Goal: Task Accomplishment & Management: Manage account settings

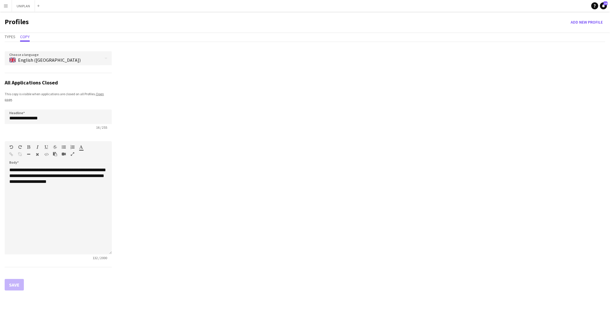
click at [8, 7] on button "Menu" at bounding box center [6, 6] width 12 height 12
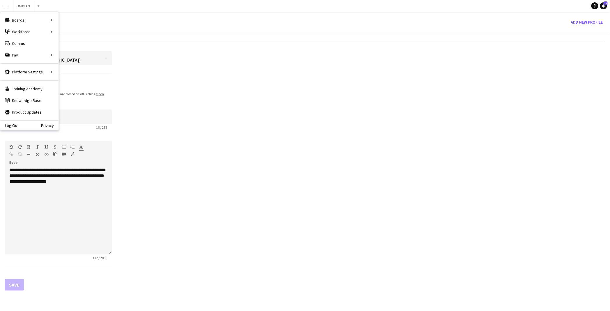
click at [113, 19] on div "Profiles Add new Profile" at bounding box center [305, 22] width 610 height 21
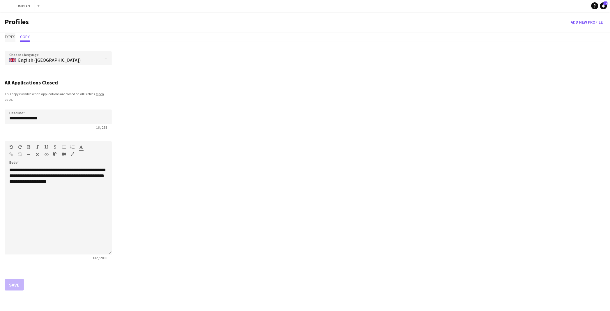
click at [11, 36] on span "Types" at bounding box center [10, 37] width 11 height 4
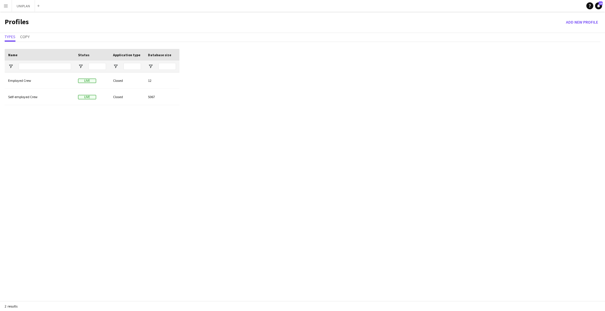
click at [6, 4] on app-icon "Menu" at bounding box center [5, 5] width 5 height 5
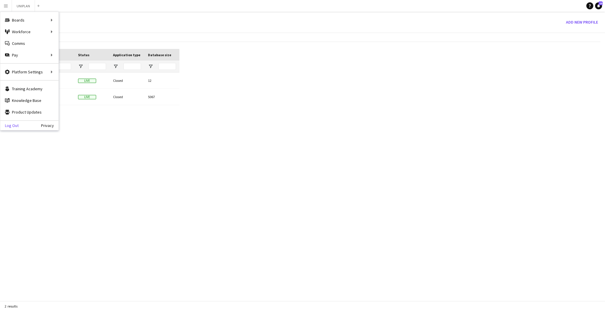
click at [13, 124] on link "Log Out" at bounding box center [9, 125] width 18 height 5
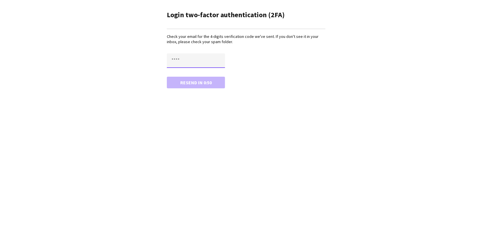
click at [181, 63] on input "text" at bounding box center [196, 60] width 58 height 15
paste input "****"
click at [185, 86] on button "Confirm" at bounding box center [196, 83] width 58 height 12
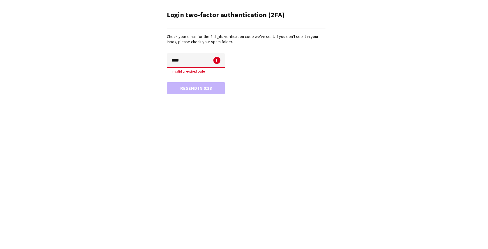
click at [177, 62] on input "****" at bounding box center [196, 60] width 58 height 15
paste input "text"
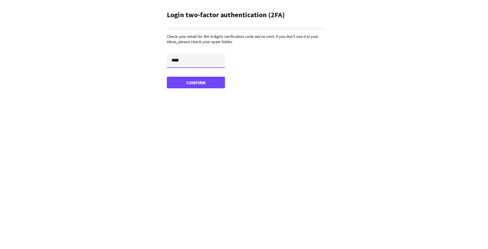
type input "****"
click at [181, 82] on button "Confirm" at bounding box center [196, 83] width 58 height 12
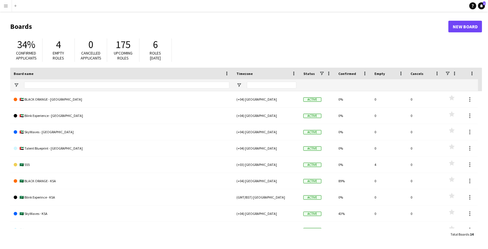
click at [5, 4] on app-icon "Menu" at bounding box center [5, 5] width 5 height 5
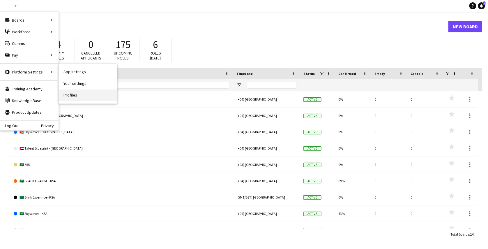
click at [68, 90] on link "Profiles" at bounding box center [88, 95] width 58 height 12
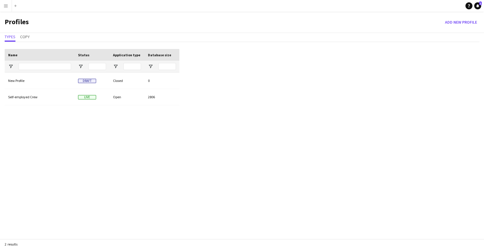
click at [6, 7] on app-icon "Menu" at bounding box center [5, 5] width 5 height 5
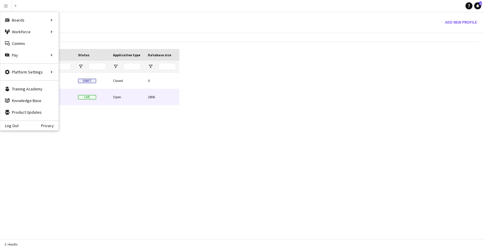
click at [70, 96] on div "Self-employed Crew" at bounding box center [40, 97] width 70 height 16
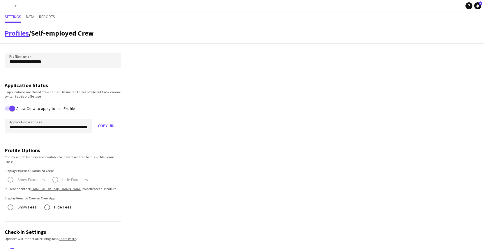
click at [17, 36] on link "Profiles" at bounding box center [17, 33] width 24 height 9
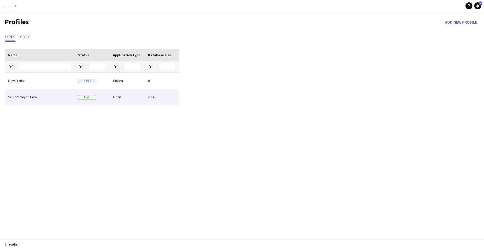
click at [45, 100] on div "Self-employed Crew" at bounding box center [40, 97] width 70 height 16
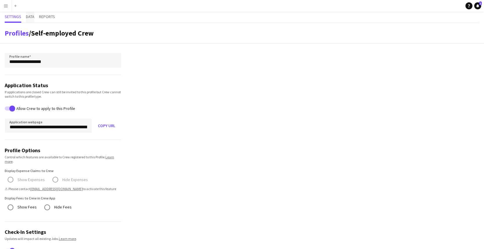
click at [29, 17] on span "Data" at bounding box center [30, 17] width 8 height 4
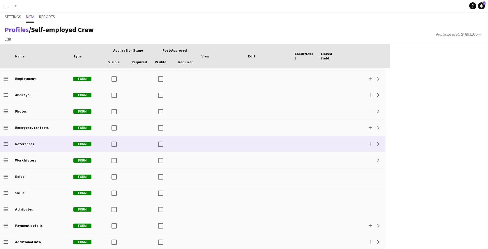
scroll to position [15, 0]
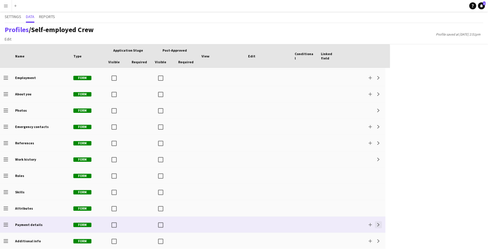
click at [380, 223] on app-icon "Expand" at bounding box center [378, 224] width 3 height 3
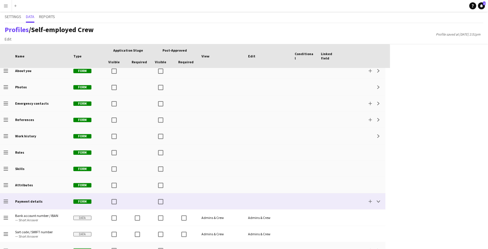
scroll to position [47, 0]
